Goal: Information Seeking & Learning: Learn about a topic

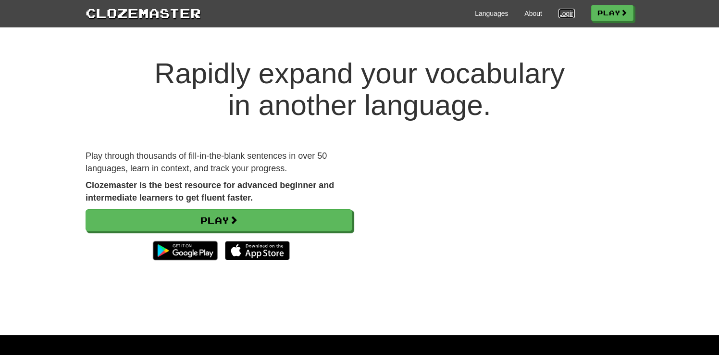
click at [563, 13] on link "Login" at bounding box center [567, 14] width 16 height 10
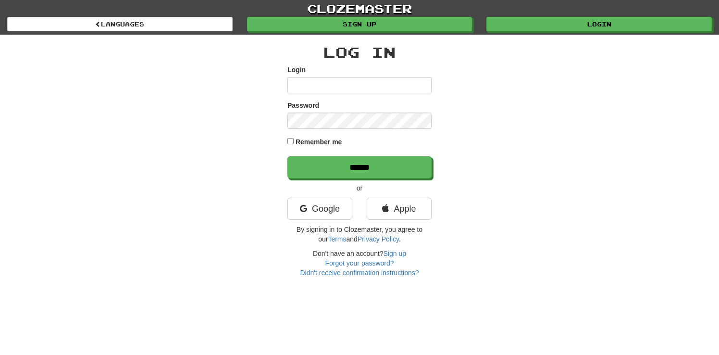
type input "**********"
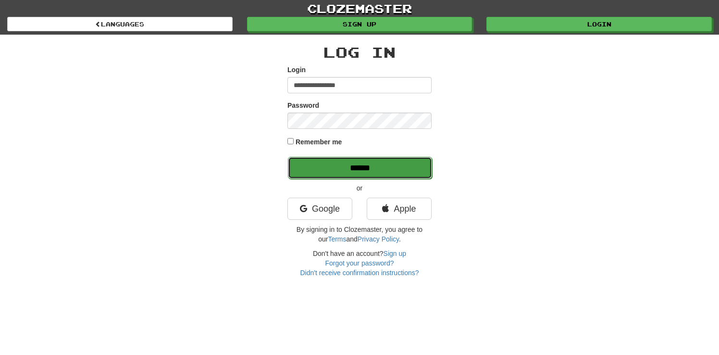
click at [377, 167] on input "******" at bounding box center [360, 168] width 144 height 22
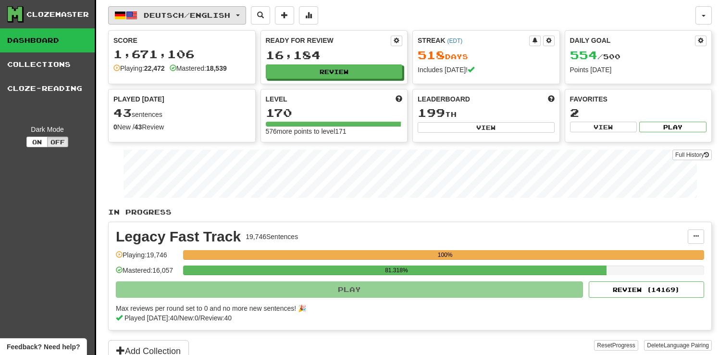
click at [225, 12] on span "Deutsch / English" at bounding box center [187, 15] width 87 height 8
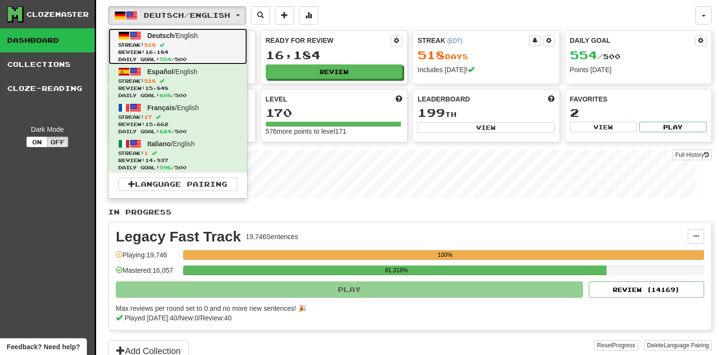
click at [211, 49] on span "Review: 16,184" at bounding box center [177, 52] width 119 height 7
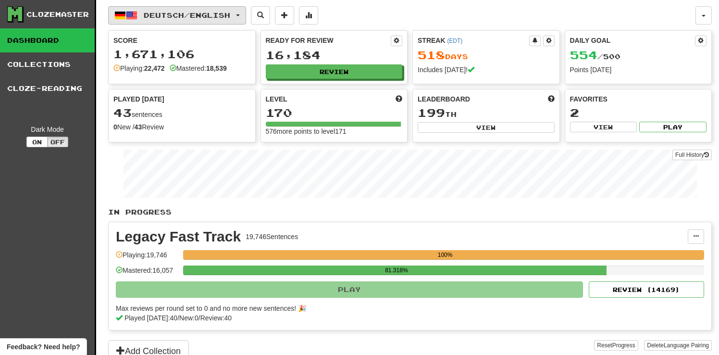
click at [221, 12] on span "Deutsch / English" at bounding box center [187, 15] width 87 height 8
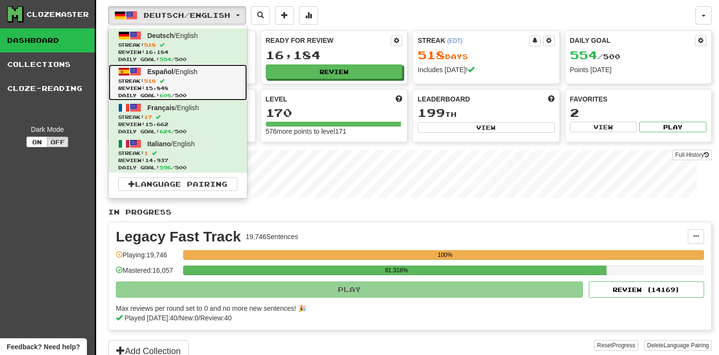
click at [206, 67] on link "Español / English Streak: 518 Review: 15,848 Daily Goal: 608 / 500" at bounding box center [178, 82] width 138 height 36
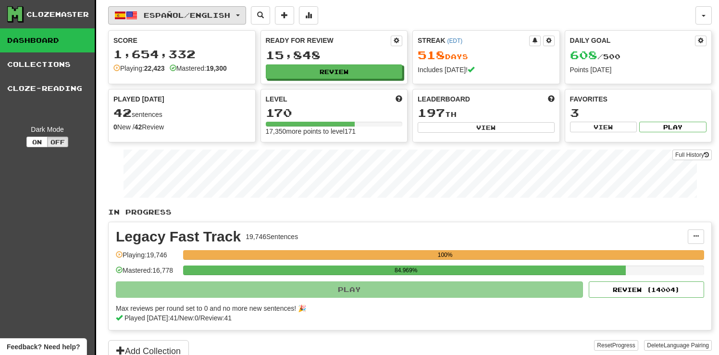
click at [217, 12] on span "Español / English" at bounding box center [187, 15] width 87 height 8
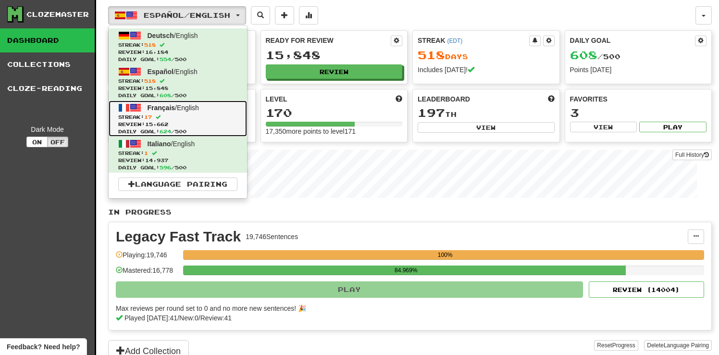
click at [213, 115] on span "Streak: 17" at bounding box center [177, 116] width 119 height 7
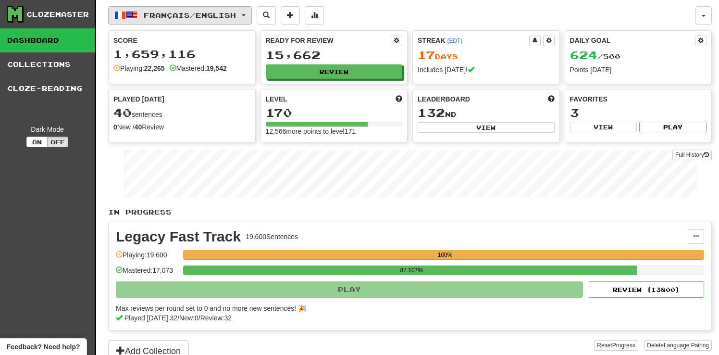
click at [213, 12] on span "Français / English" at bounding box center [190, 15] width 92 height 8
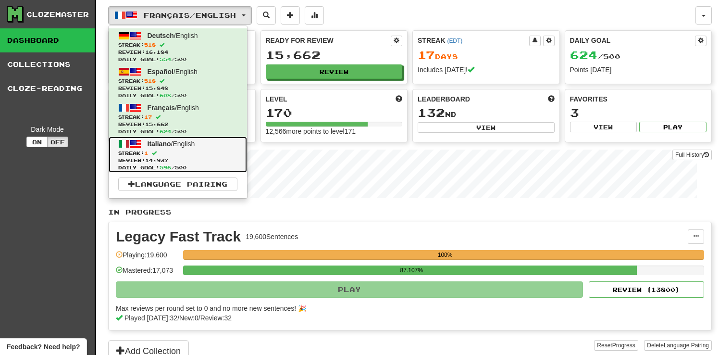
click at [195, 145] on span "Italiano / English" at bounding box center [172, 144] width 48 height 8
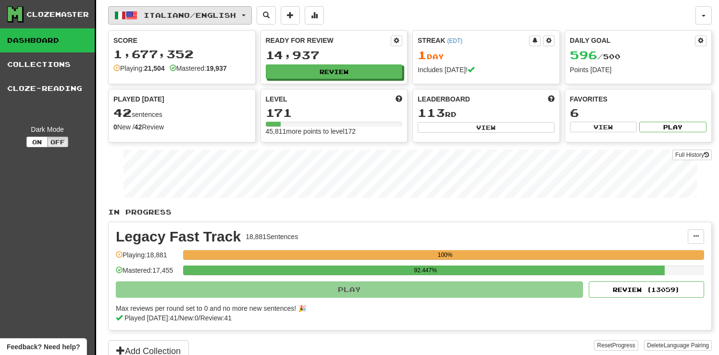
click at [214, 9] on button "Italiano / English" at bounding box center [180, 15] width 144 height 18
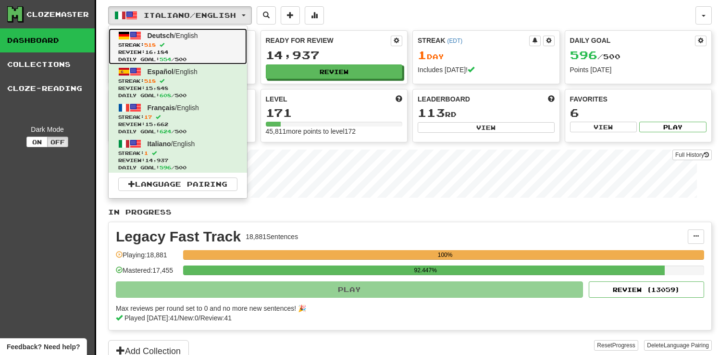
click at [210, 44] on span "Streak: 518" at bounding box center [177, 44] width 119 height 7
